Goal: Task Accomplishment & Management: Use online tool/utility

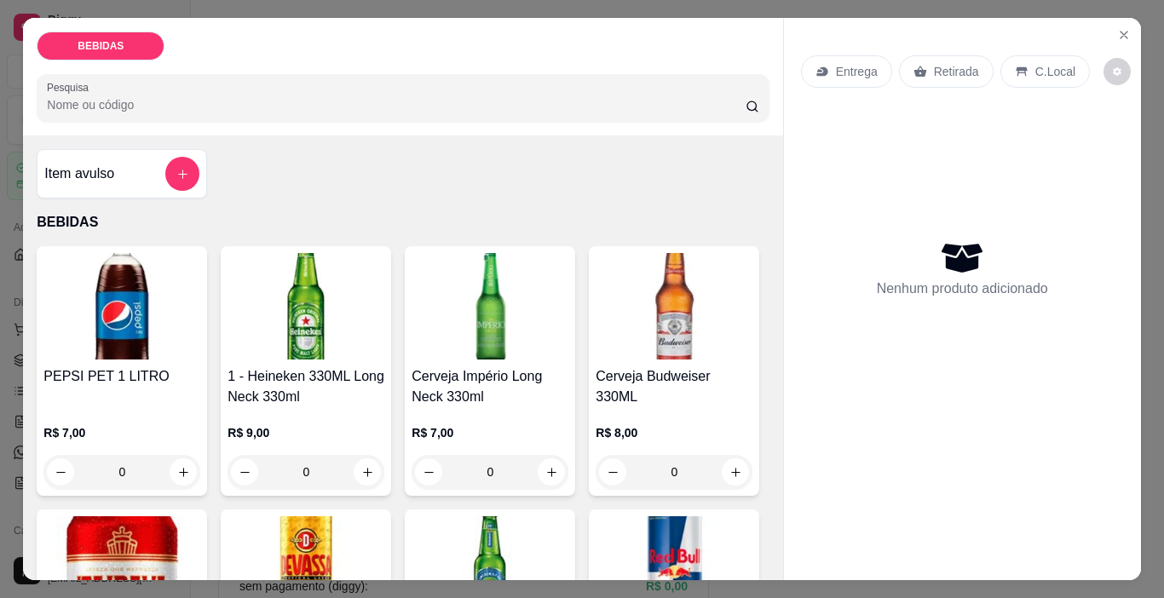
click at [484, 366] on h4 "Cerveja Império Long Neck 330ml" at bounding box center [490, 386] width 157 height 41
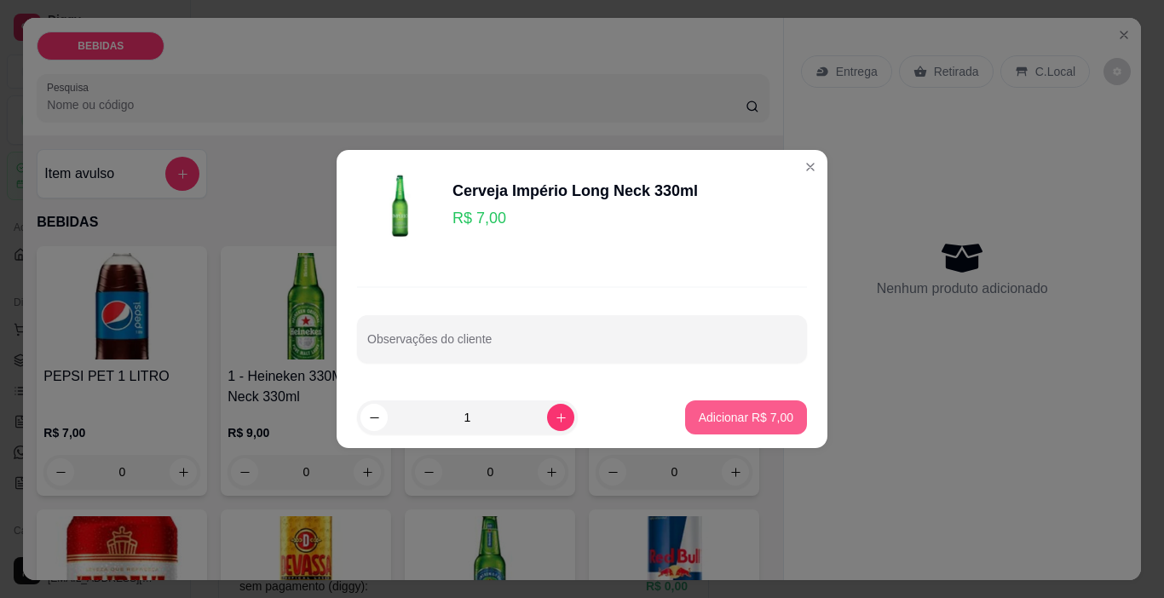
click at [725, 423] on p "Adicionar R$ 7,00" at bounding box center [746, 417] width 95 height 17
type input "1"
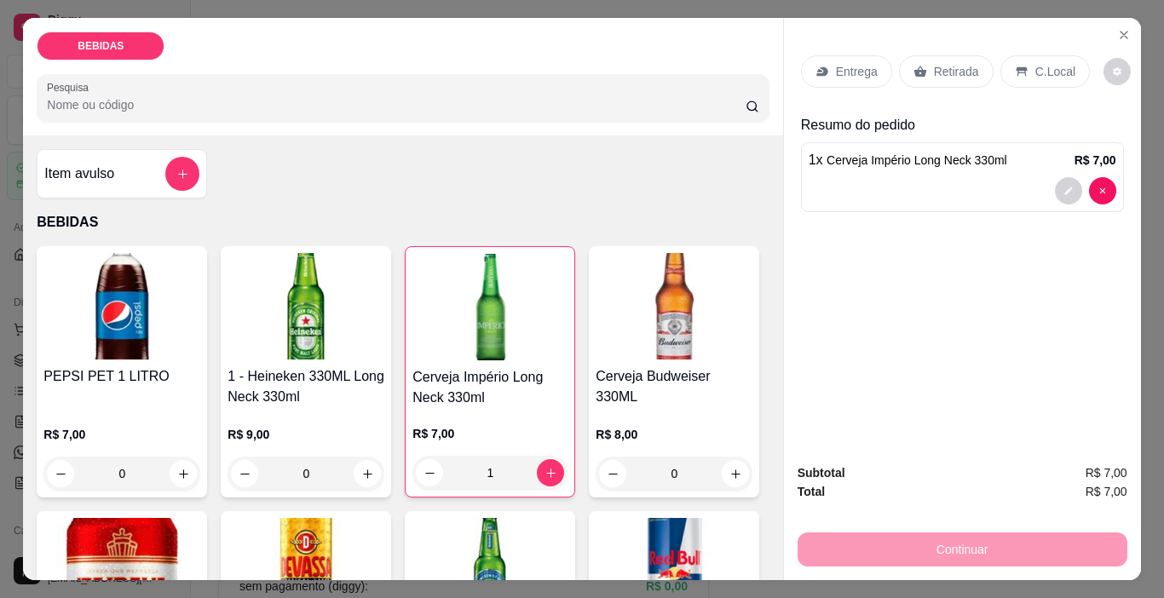
click at [963, 550] on div "Continuar" at bounding box center [962, 547] width 330 height 38
click at [960, 63] on p "Retirada" at bounding box center [956, 71] width 45 height 17
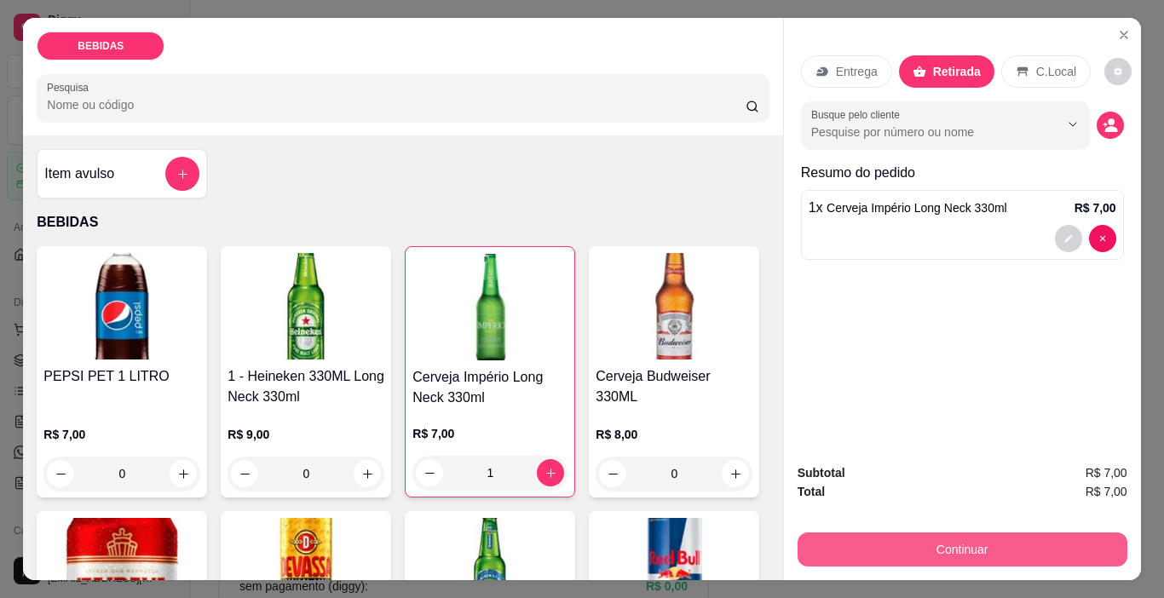
click at [1068, 548] on button "Continuar" at bounding box center [962, 549] width 330 height 34
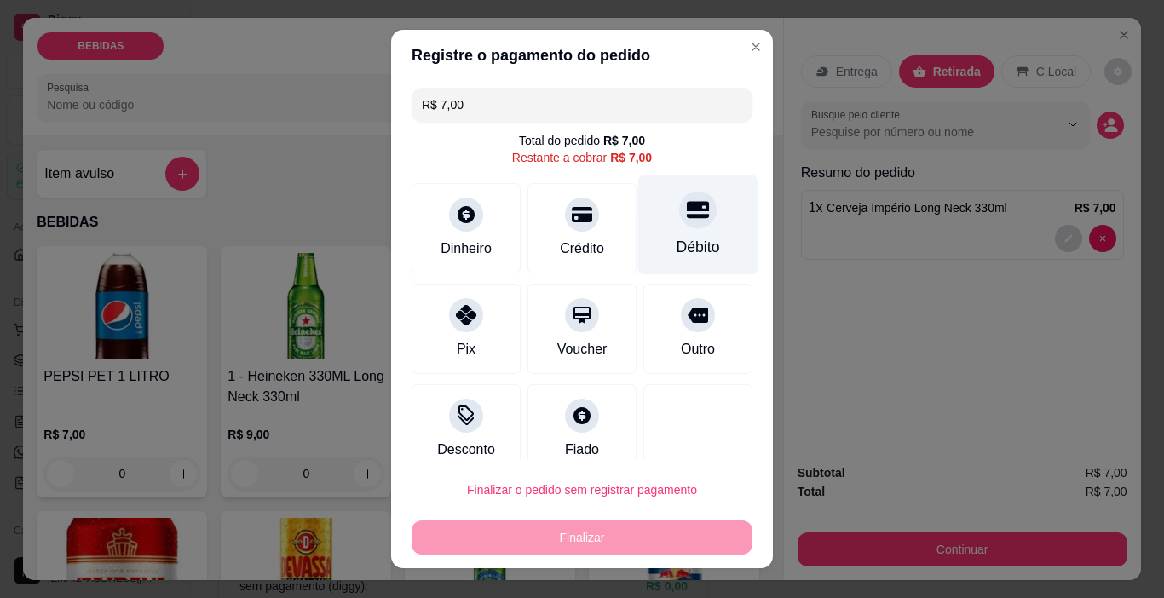
click at [679, 227] on div at bounding box center [697, 210] width 37 height 37
type input "R$ 0,00"
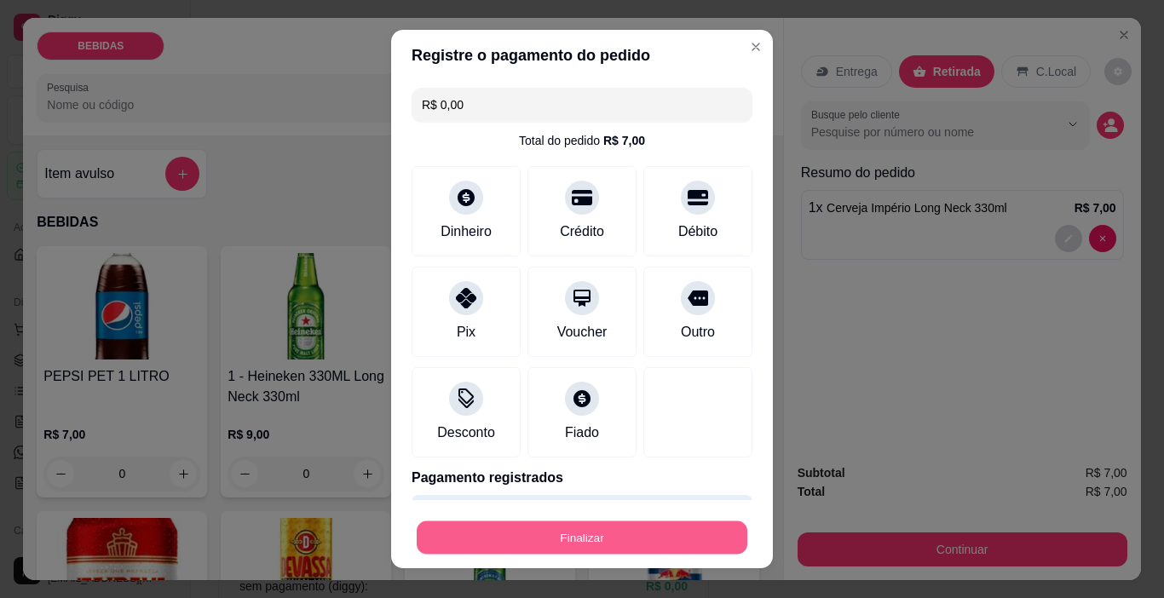
click at [670, 536] on button "Finalizar" at bounding box center [582, 537] width 331 height 33
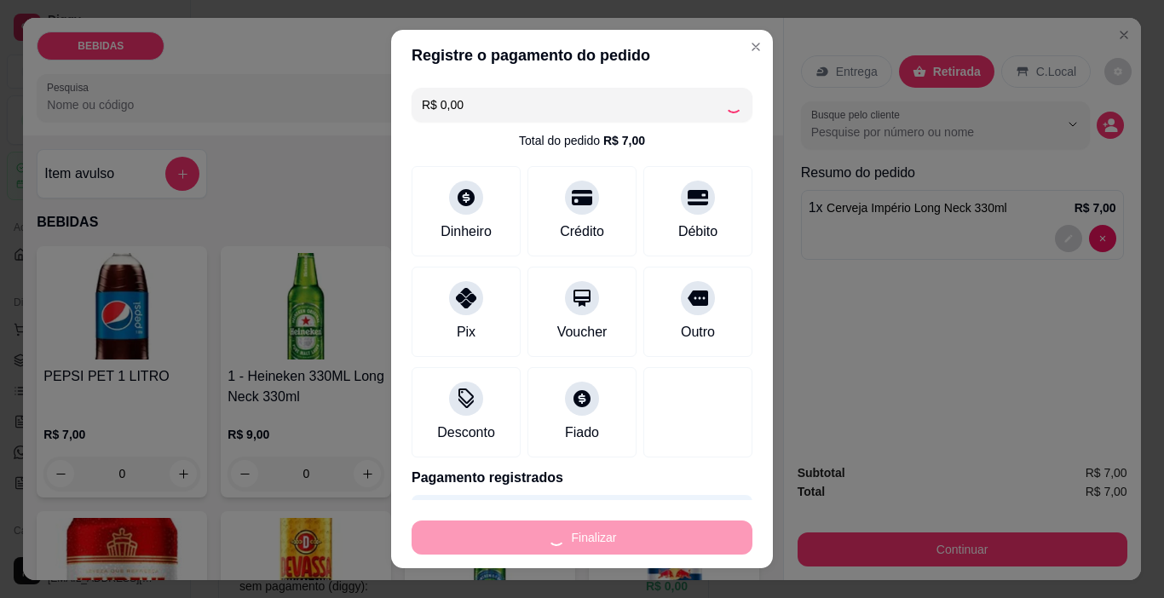
type input "0"
type input "-R$ 7,00"
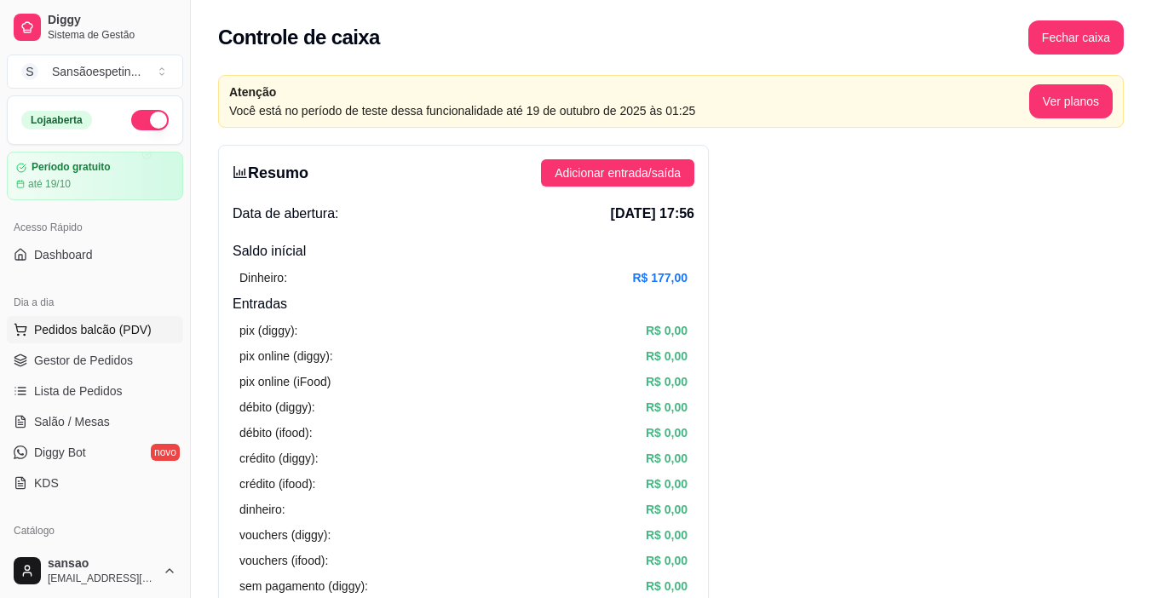
click at [119, 324] on span "Pedidos balcão (PDV)" at bounding box center [93, 329] width 118 height 17
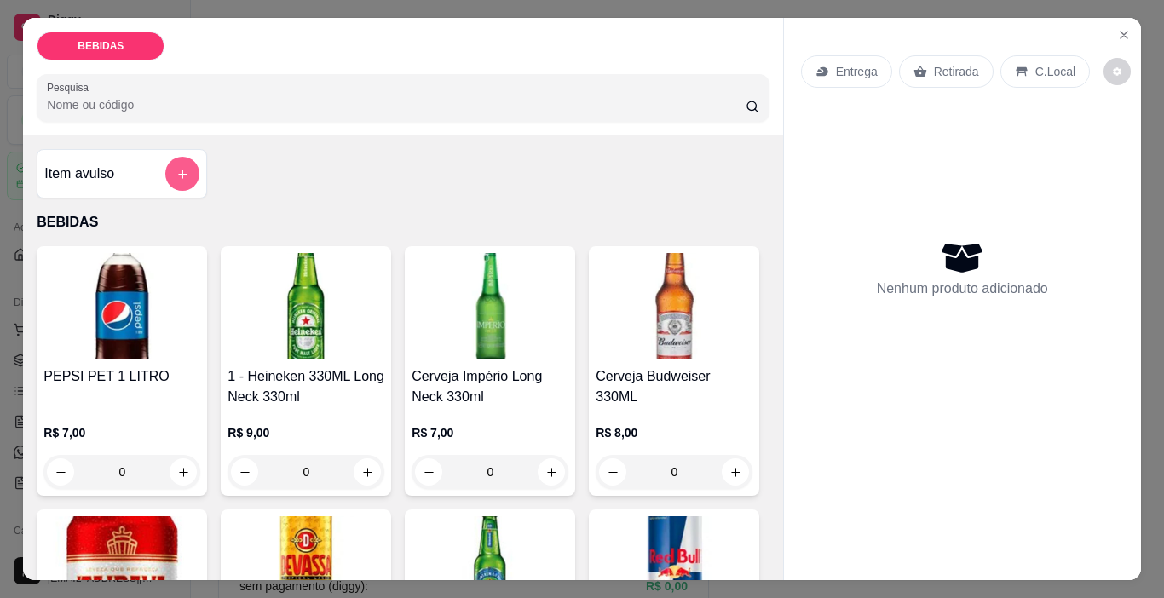
click at [176, 168] on icon "add-separate-item" at bounding box center [182, 174] width 13 height 13
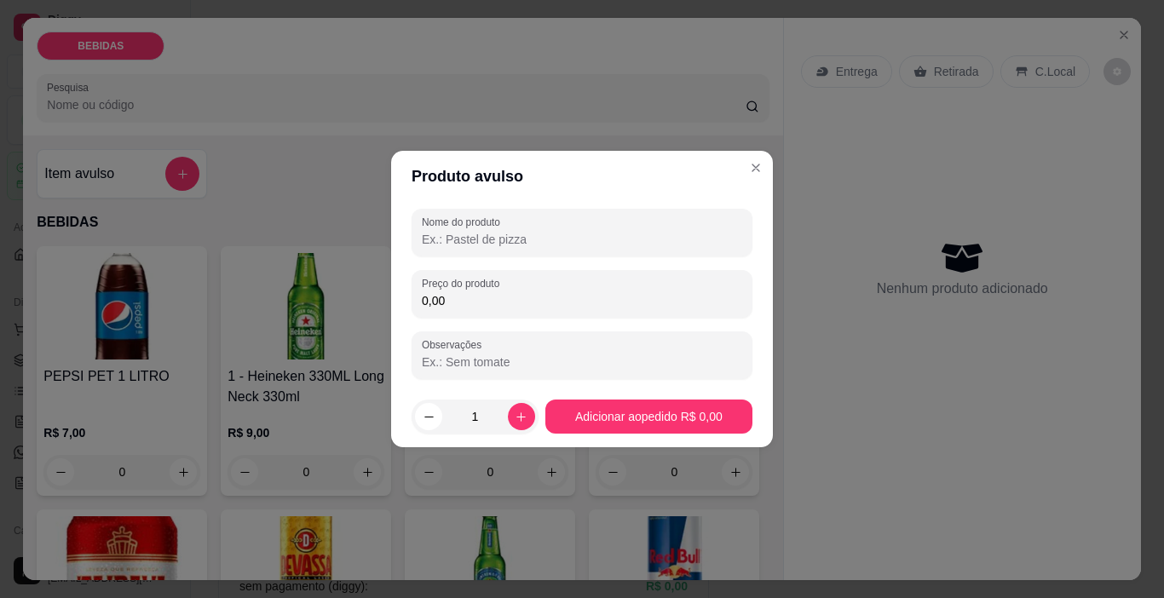
click at [521, 295] on input "0,00" at bounding box center [582, 300] width 320 height 17
type input "5,00"
click at [669, 429] on button "Adicionar ao pedido R$ 5,00" at bounding box center [648, 417] width 207 height 34
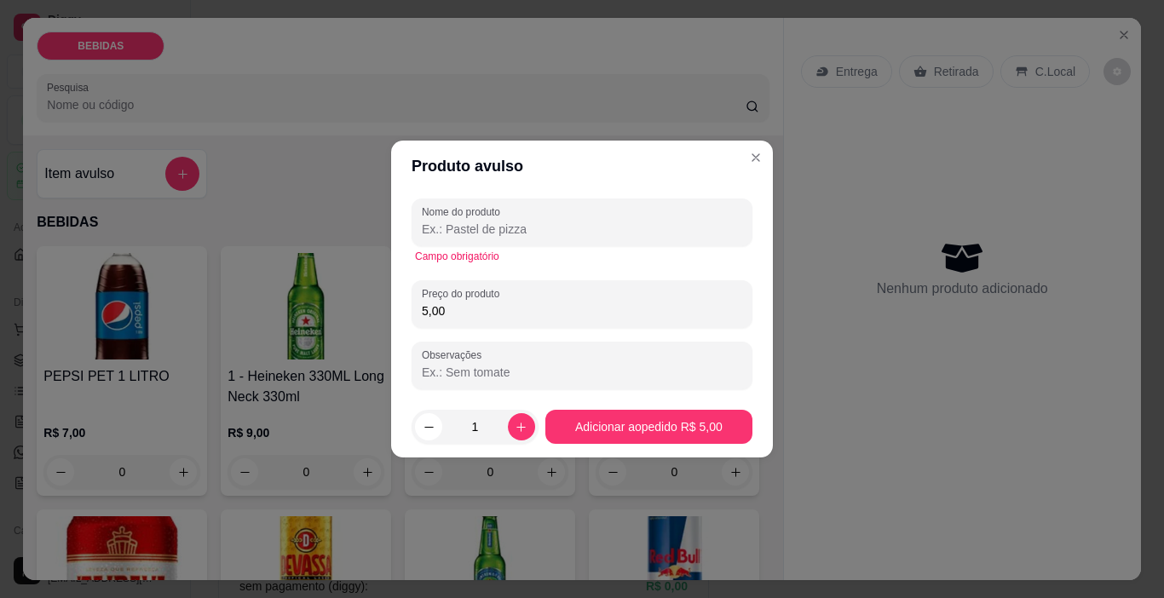
click at [603, 248] on div "Campo obrigatório" at bounding box center [582, 256] width 341 height 20
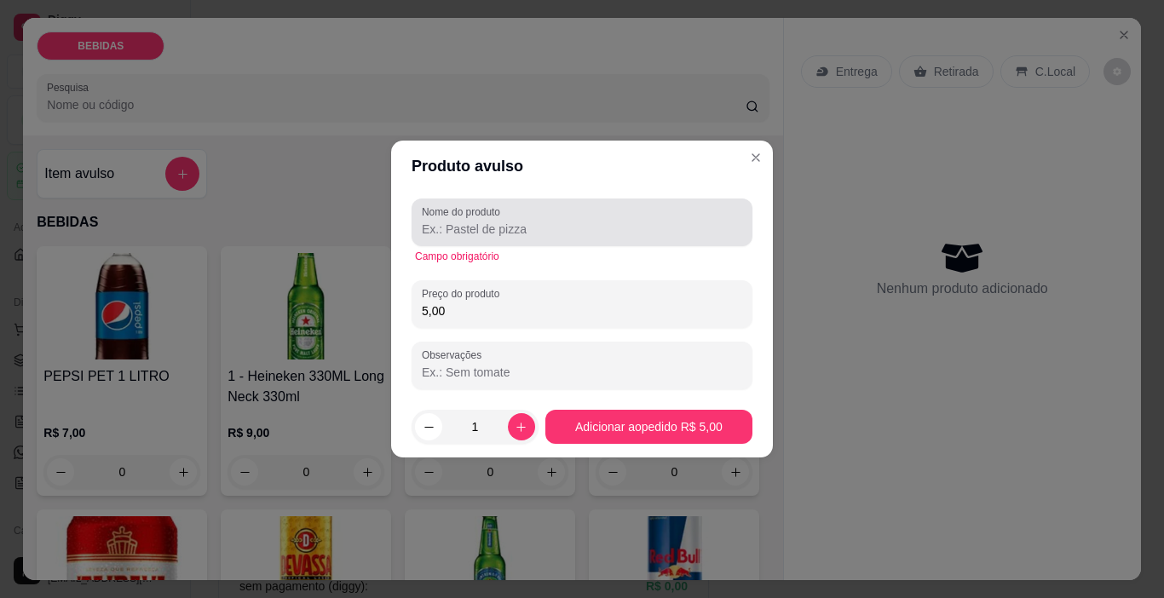
click at [609, 214] on div at bounding box center [582, 222] width 320 height 34
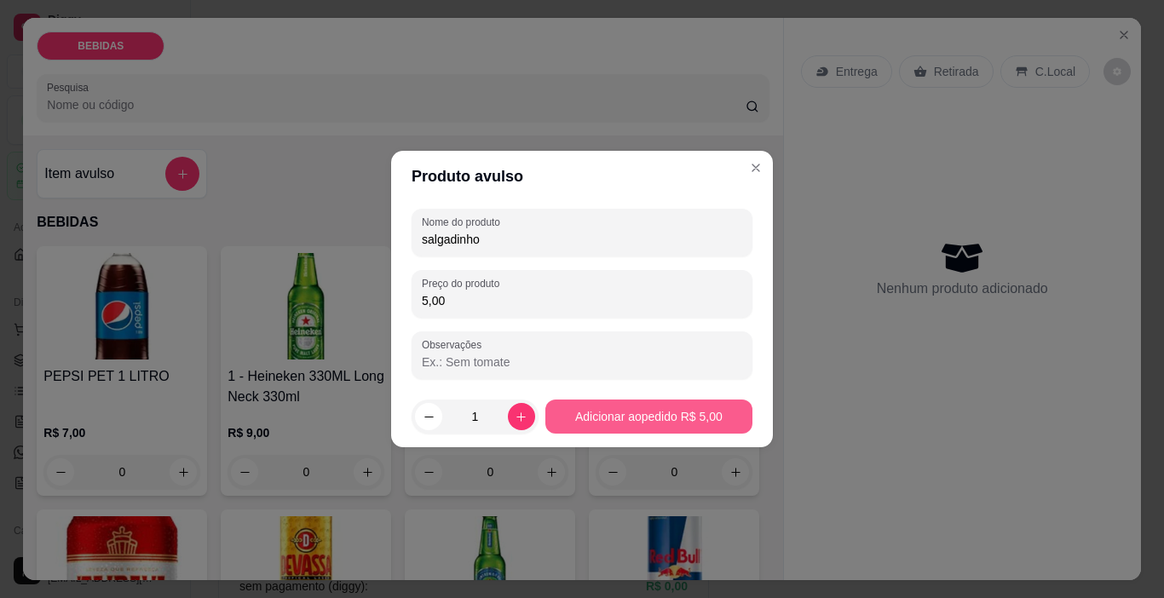
type input "salgadinho"
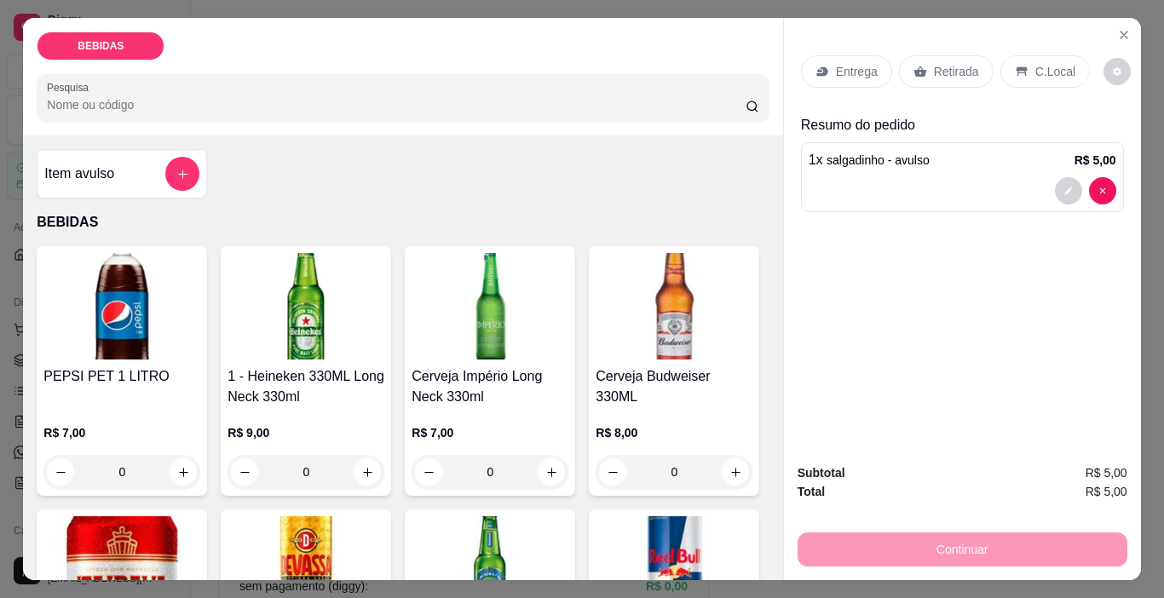
drag, startPoint x: 962, startPoint y: 56, endPoint x: 961, endPoint y: 90, distance: 34.1
click at [961, 63] on p "Retirada" at bounding box center [956, 71] width 45 height 17
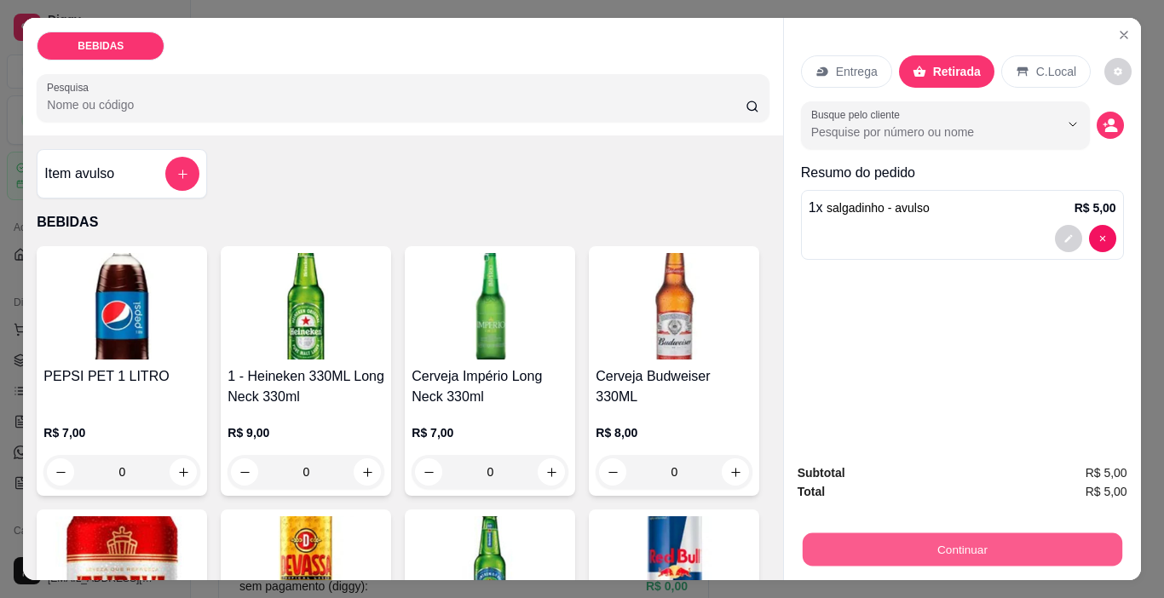
click at [1060, 539] on button "Continuar" at bounding box center [961, 549] width 319 height 33
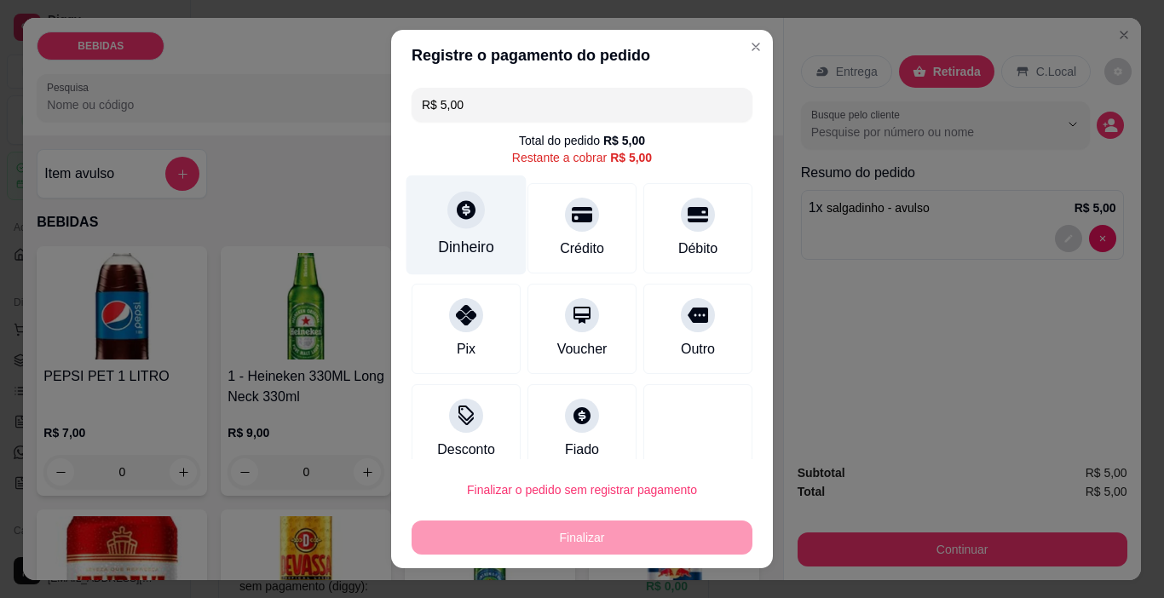
click at [461, 219] on icon at bounding box center [466, 210] width 22 height 22
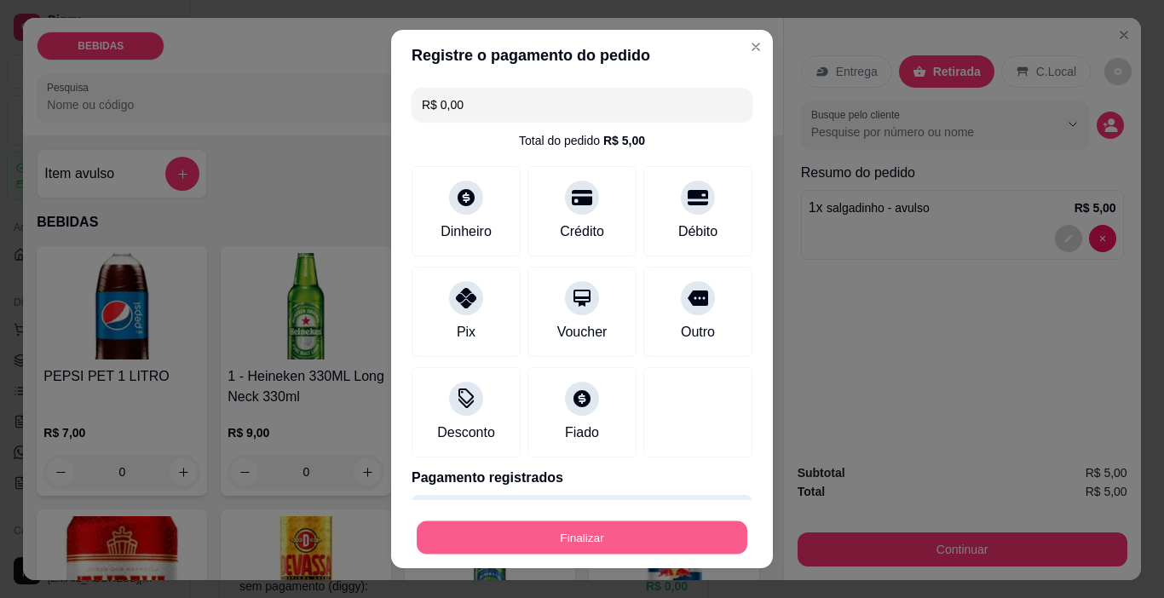
click at [626, 540] on button "Finalizar" at bounding box center [582, 537] width 331 height 33
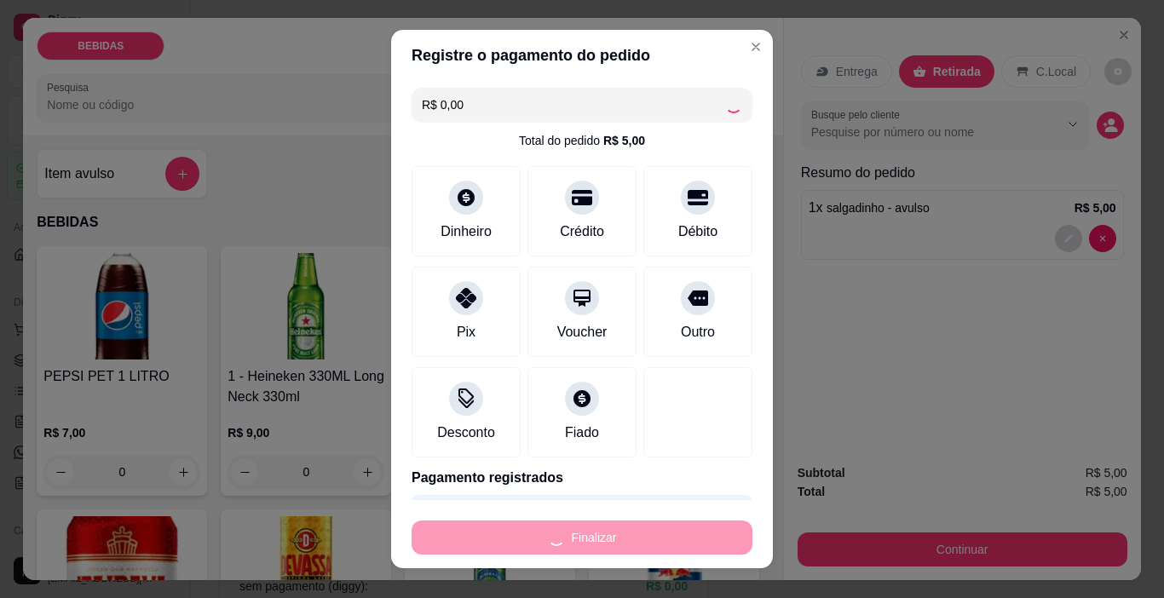
type input "-R$ 5,00"
